Goal: Task Accomplishment & Management: Manage account settings

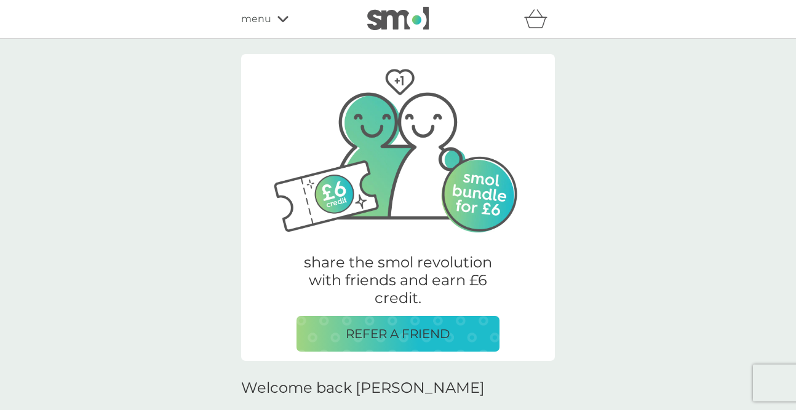
click at [528, 18] on icon "basket" at bounding box center [535, 18] width 23 height 19
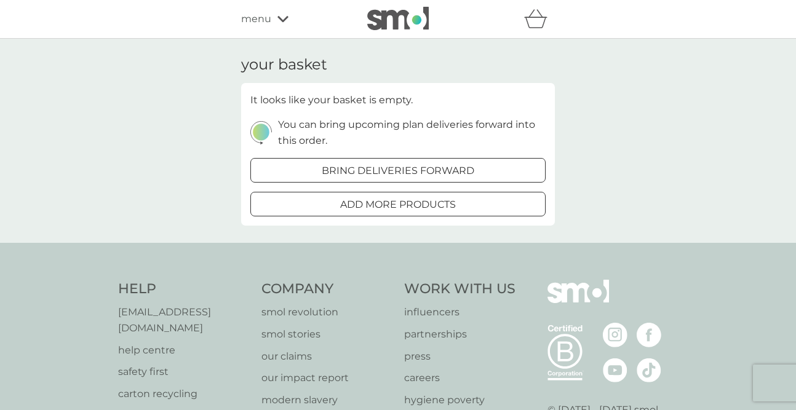
click at [256, 19] on span "menu" at bounding box center [256, 19] width 30 height 16
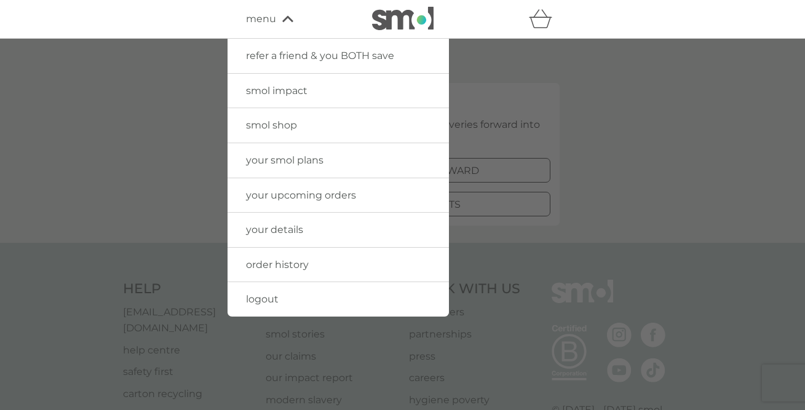
click at [306, 200] on span "your upcoming orders" at bounding box center [301, 195] width 110 height 12
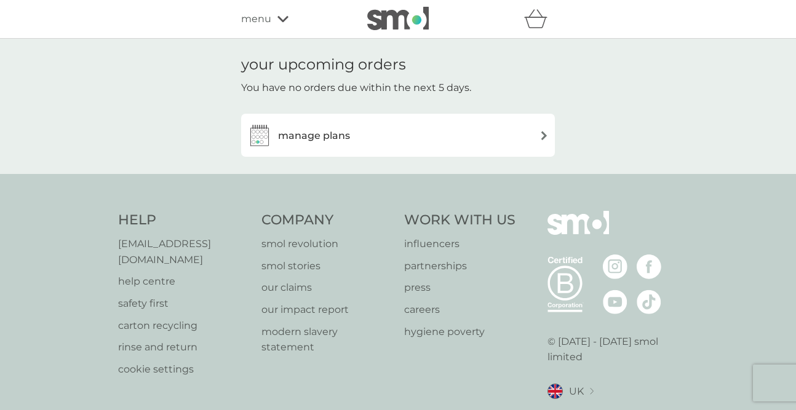
click at [330, 129] on h3 "manage plans" at bounding box center [314, 136] width 72 height 16
